Goal: Check status: Check status

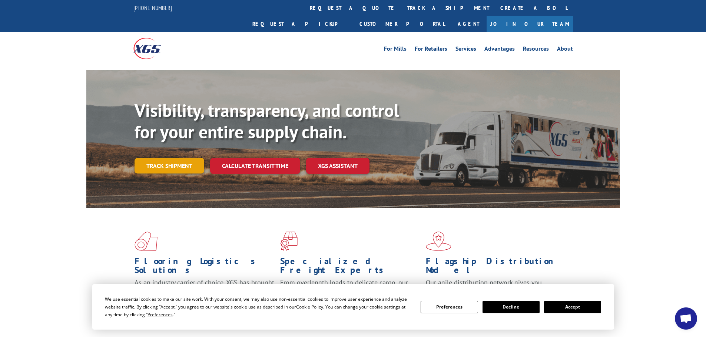
click at [175, 158] on link "Track shipment" at bounding box center [169, 166] width 70 height 16
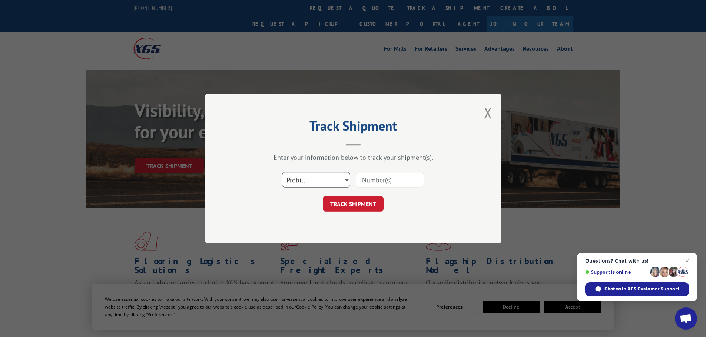
click at [339, 183] on select "Select category... Probill BOL PO" at bounding box center [316, 180] width 68 height 16
click at [282, 172] on select "Select category... Probill BOL PO" at bounding box center [316, 180] width 68 height 16
click at [371, 187] on input at bounding box center [390, 180] width 68 height 16
type input "7067556"
click at [323, 196] on button "TRACK SHIPMENT" at bounding box center [353, 204] width 61 height 16
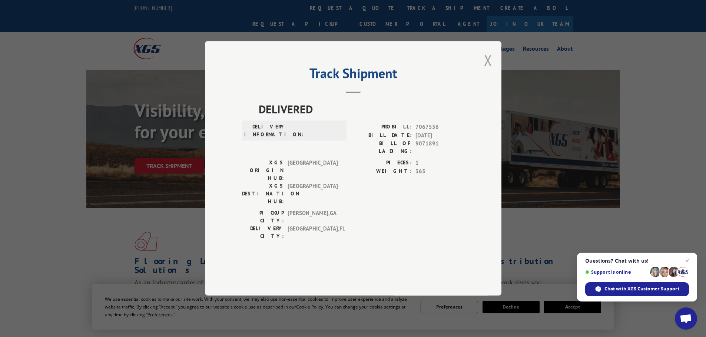
click at [489, 70] on button "Close modal" at bounding box center [488, 60] width 8 height 20
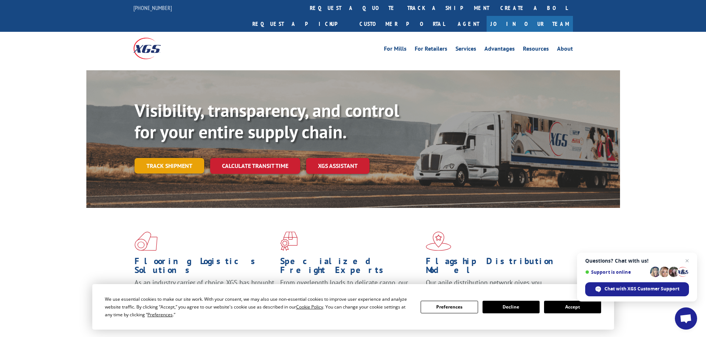
click at [183, 158] on link "Track shipment" at bounding box center [169, 166] width 70 height 16
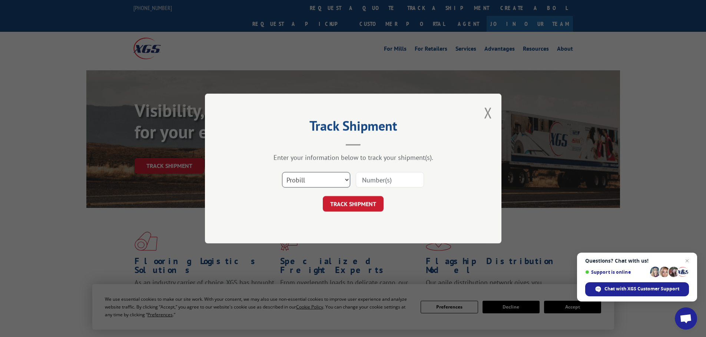
click at [305, 180] on select "Select category... Probill BOL PO" at bounding box center [316, 180] width 68 height 16
select select "po"
click at [282, 172] on select "Select category... Probill BOL PO" at bounding box center [316, 180] width 68 height 16
click at [382, 177] on input at bounding box center [390, 180] width 68 height 16
paste input "7067556"
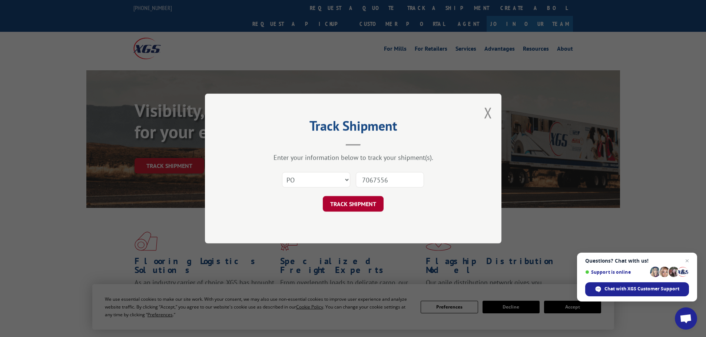
type input "7067556"
click at [368, 204] on button "TRACK SHIPMENT" at bounding box center [353, 204] width 61 height 16
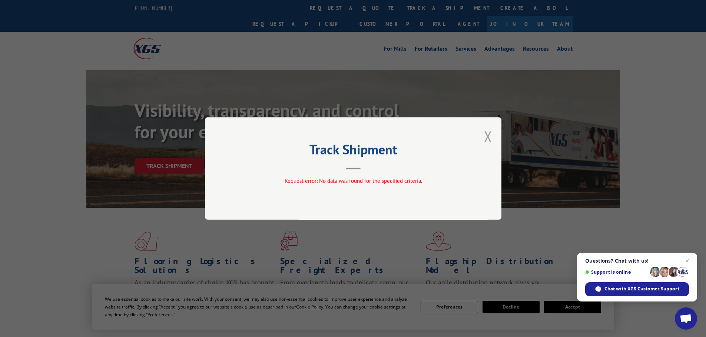
click at [487, 139] on button "Close modal" at bounding box center [488, 137] width 8 height 20
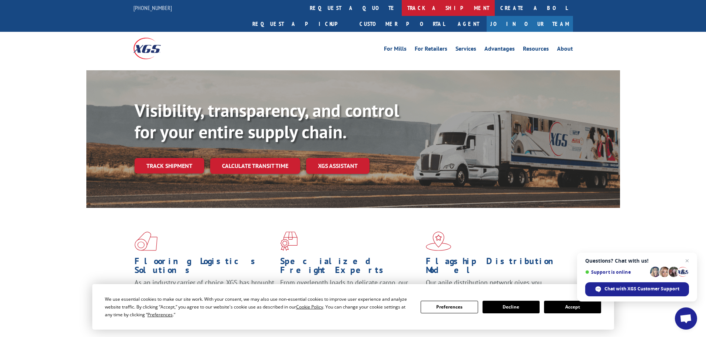
click at [402, 7] on link "track a shipment" at bounding box center [448, 8] width 93 height 16
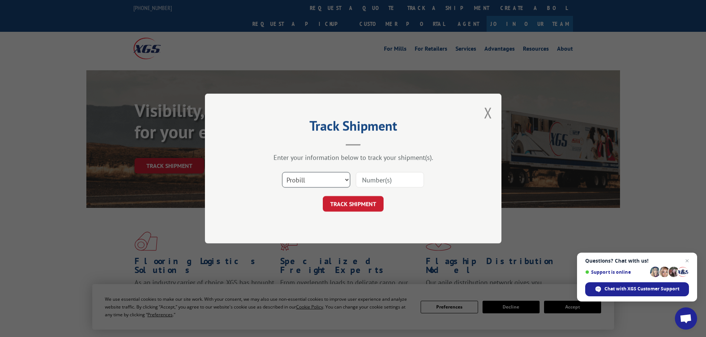
click at [339, 178] on select "Select category... Probill BOL PO" at bounding box center [316, 180] width 68 height 16
select select "bol"
click at [282, 172] on select "Select category... Probill BOL PO" at bounding box center [316, 180] width 68 height 16
click at [369, 181] on input at bounding box center [390, 180] width 68 height 16
type input "7067556"
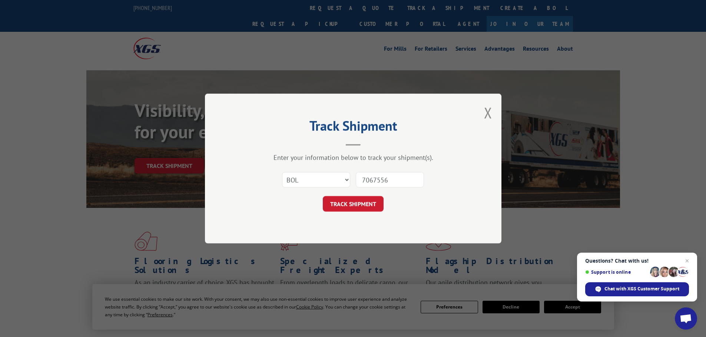
click button "TRACK SHIPMENT" at bounding box center [353, 204] width 61 height 16
